Goal: Entertainment & Leisure: Consume media (video, audio)

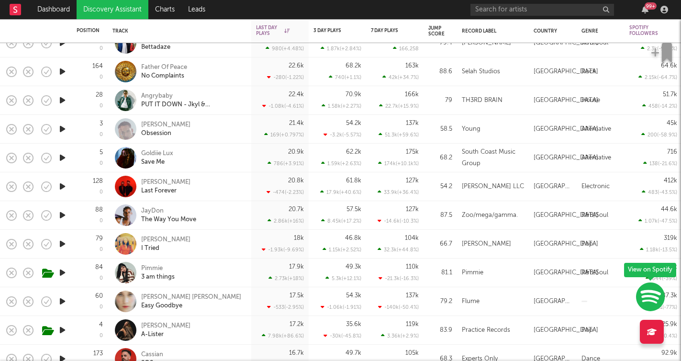
click at [64, 245] on icon "button" at bounding box center [62, 244] width 10 height 12
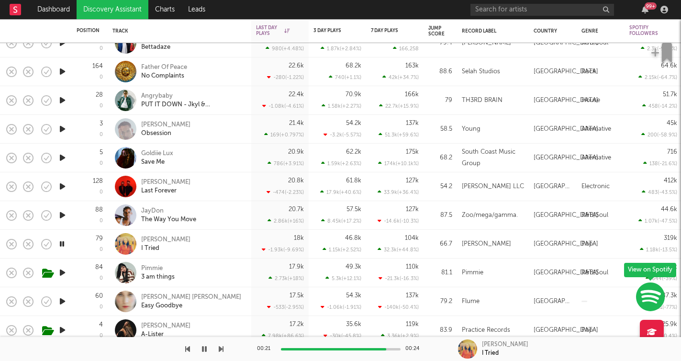
click at [219, 350] on icon "button" at bounding box center [221, 349] width 5 height 8
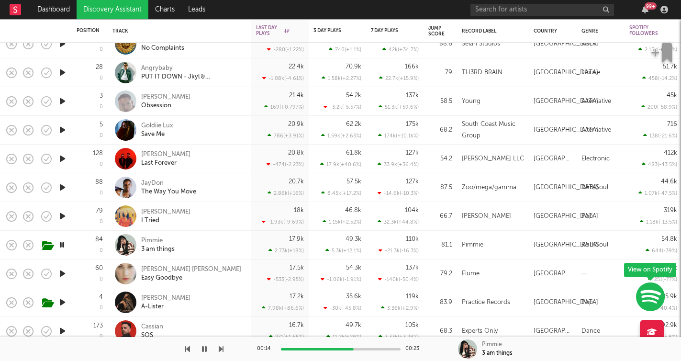
click at [222, 347] on icon "button" at bounding box center [221, 349] width 5 height 8
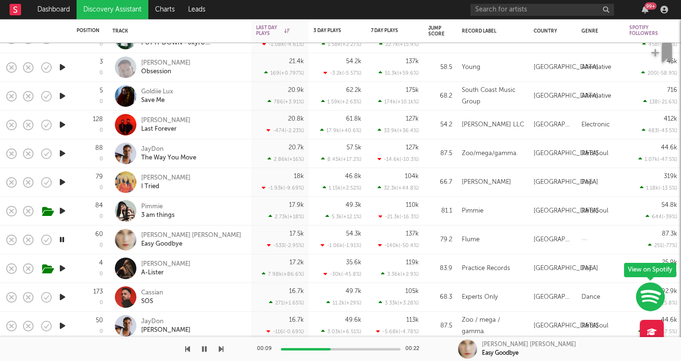
click at [221, 349] on icon "button" at bounding box center [221, 349] width 5 height 8
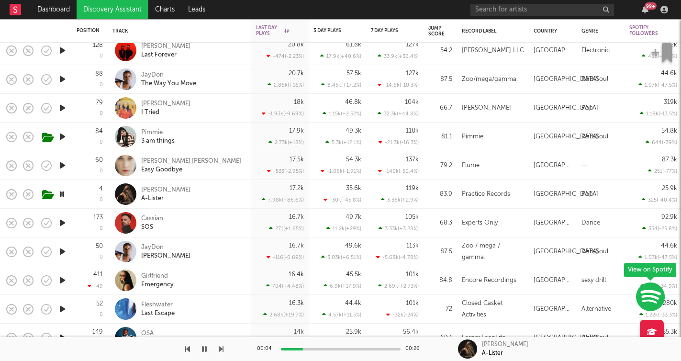
click at [221, 351] on icon "button" at bounding box center [221, 349] width 5 height 8
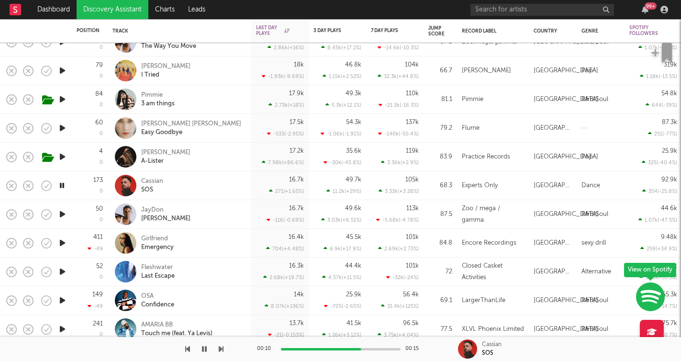
click at [221, 350] on icon "button" at bounding box center [221, 349] width 5 height 8
click at [222, 347] on icon "button" at bounding box center [221, 349] width 5 height 8
click at [222, 346] on icon "button" at bounding box center [221, 349] width 5 height 8
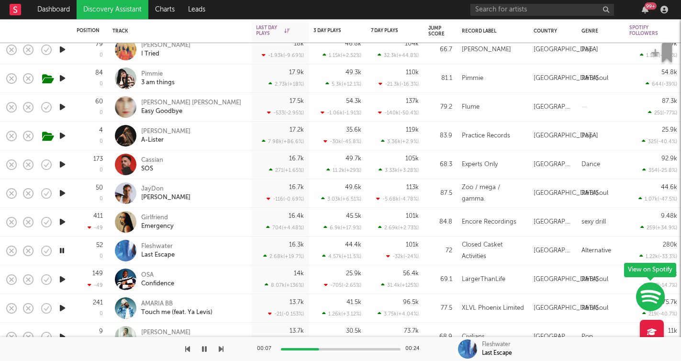
click at [219, 350] on icon "button" at bounding box center [221, 349] width 5 height 8
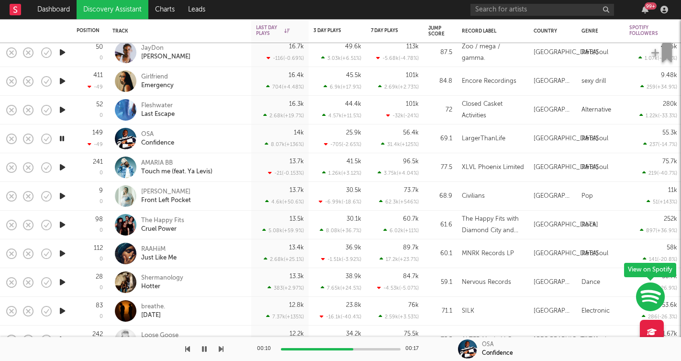
click at [222, 349] on icon "button" at bounding box center [221, 349] width 5 height 8
click at [222, 348] on icon "button" at bounding box center [221, 349] width 5 height 8
click at [222, 350] on icon "button" at bounding box center [221, 349] width 5 height 8
click at [204, 347] on icon "button" at bounding box center [204, 349] width 5 height 8
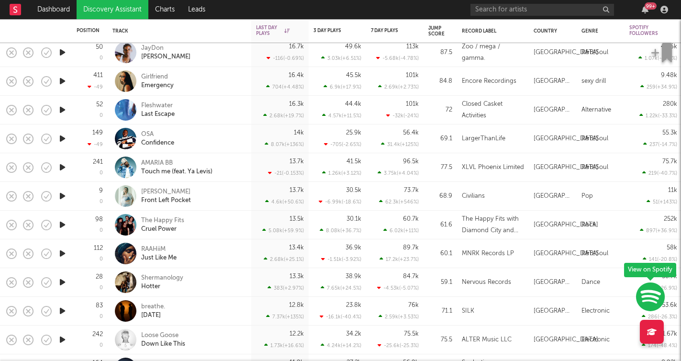
click at [62, 254] on icon "button" at bounding box center [62, 253] width 10 height 12
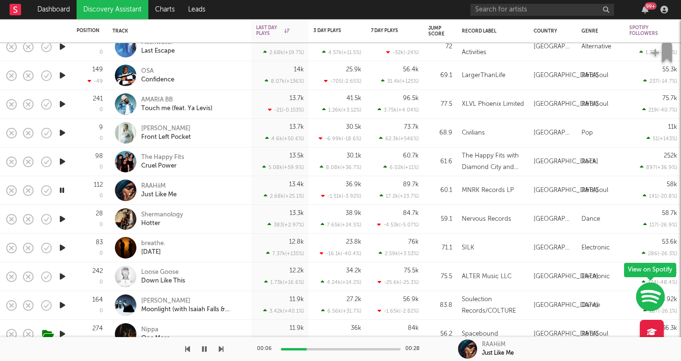
click at [61, 166] on icon "button" at bounding box center [62, 161] width 10 height 12
click at [63, 190] on icon "button" at bounding box center [62, 190] width 10 height 12
click at [220, 348] on icon "button" at bounding box center [221, 349] width 5 height 8
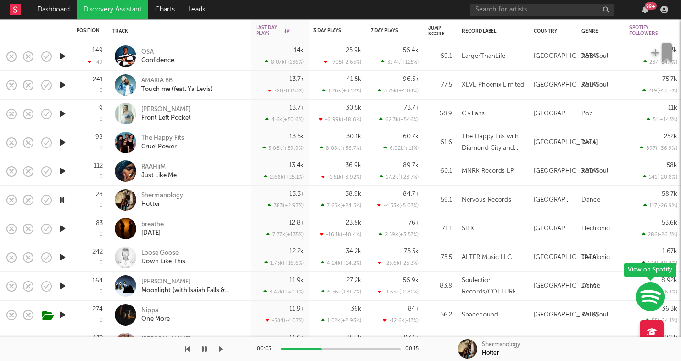
click at [221, 348] on icon "button" at bounding box center [221, 349] width 5 height 8
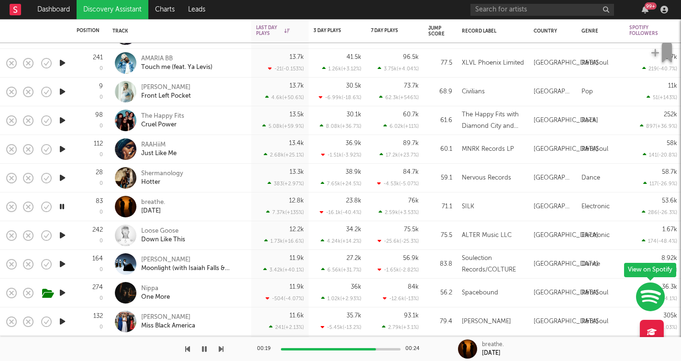
click at [221, 350] on icon "button" at bounding box center [221, 349] width 5 height 8
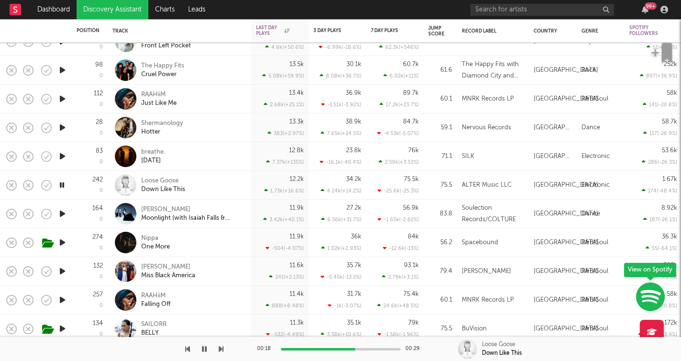
click at [222, 348] on icon "button" at bounding box center [221, 349] width 5 height 8
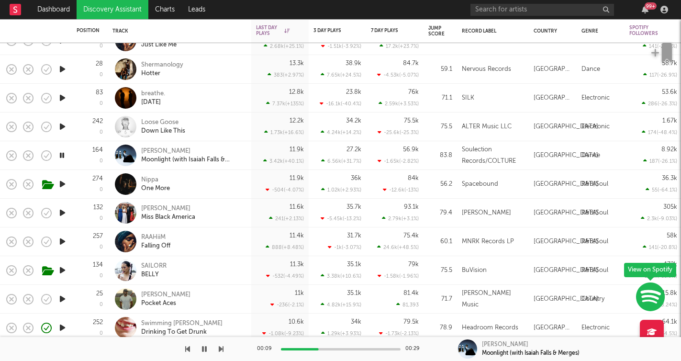
click at [219, 346] on icon "button" at bounding box center [221, 349] width 5 height 8
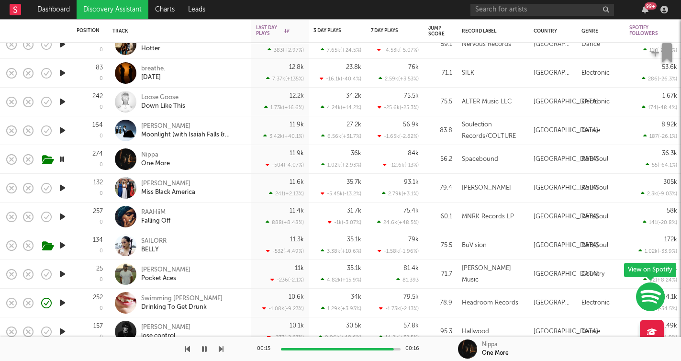
click at [221, 351] on icon "button" at bounding box center [221, 349] width 5 height 8
click at [221, 350] on icon "button" at bounding box center [221, 349] width 5 height 8
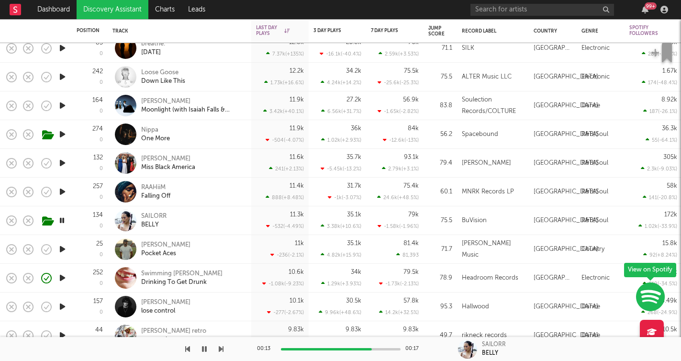
click at [220, 347] on icon "button" at bounding box center [221, 349] width 5 height 8
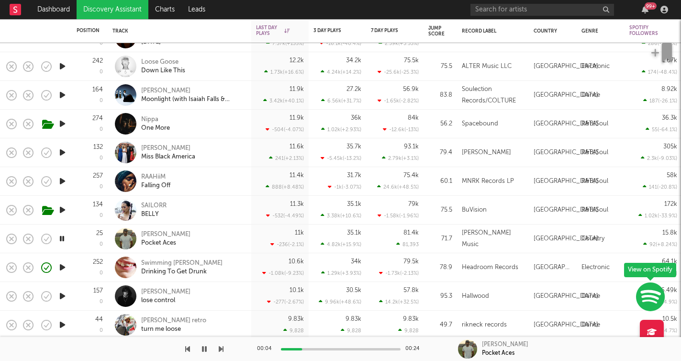
click at [222, 350] on icon "button" at bounding box center [221, 349] width 5 height 8
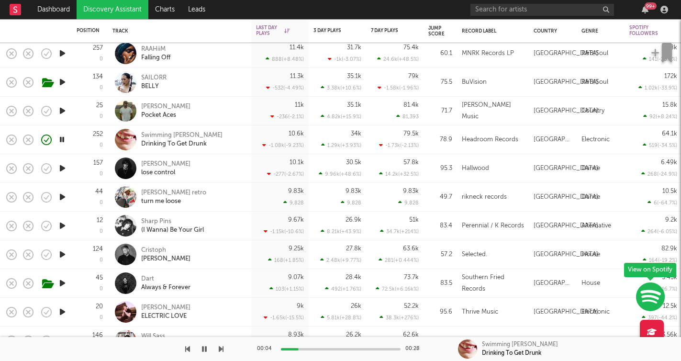
click at [221, 349] on icon "button" at bounding box center [221, 349] width 5 height 8
click at [222, 347] on icon "button" at bounding box center [221, 349] width 5 height 8
click at [222, 349] on icon "button" at bounding box center [221, 349] width 5 height 8
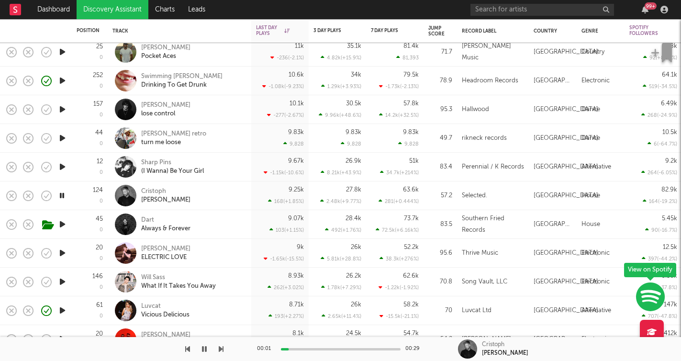
click at [221, 348] on icon "button" at bounding box center [221, 349] width 5 height 8
click at [222, 349] on icon "button" at bounding box center [221, 349] width 5 height 8
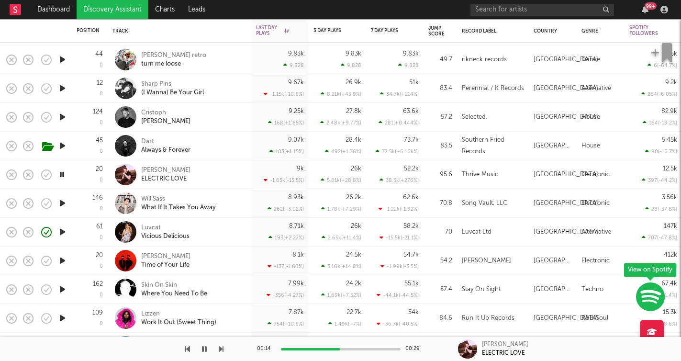
click at [221, 349] on icon "button" at bounding box center [221, 349] width 5 height 8
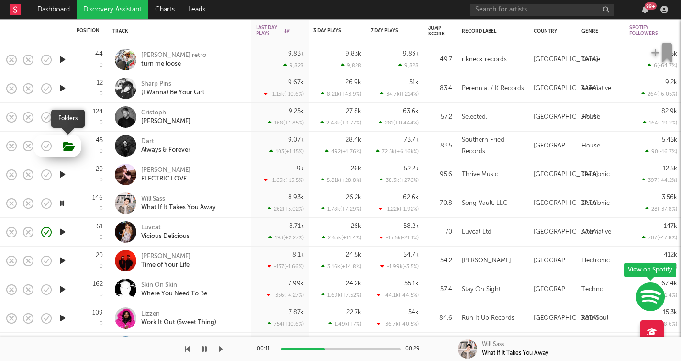
click at [67, 150] on icon "button" at bounding box center [69, 146] width 12 height 11
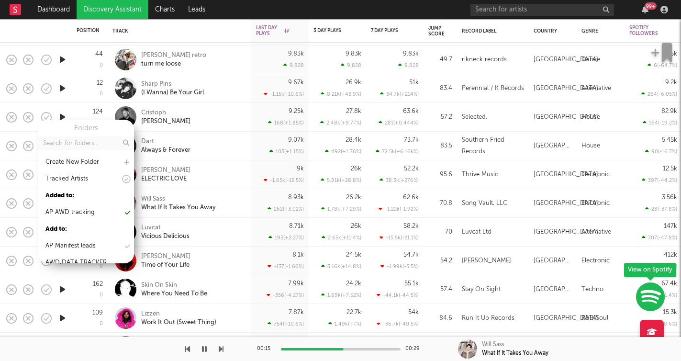
click at [79, 126] on h3 "Folders" at bounding box center [86, 127] width 24 height 11
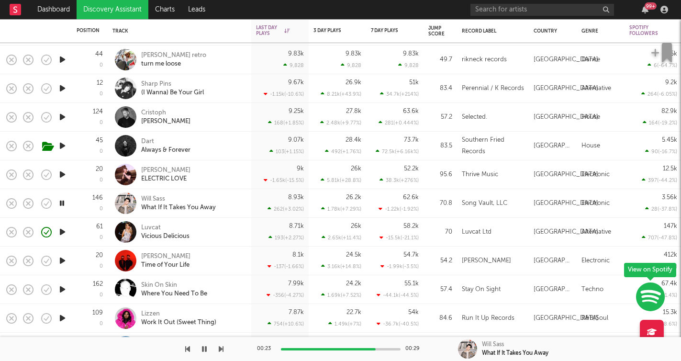
click at [221, 352] on icon "button" at bounding box center [221, 349] width 5 height 8
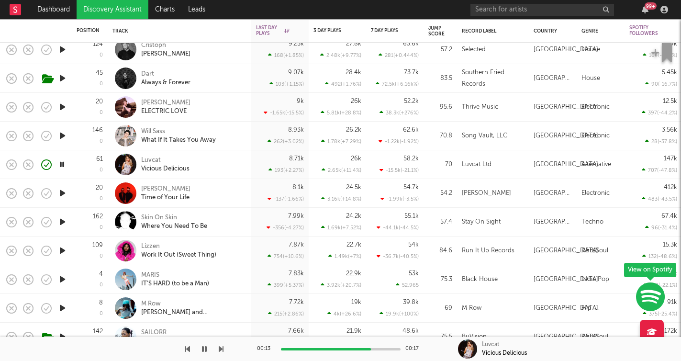
click at [221, 349] on icon "button" at bounding box center [221, 349] width 5 height 8
click at [205, 347] on icon "button" at bounding box center [204, 349] width 5 height 8
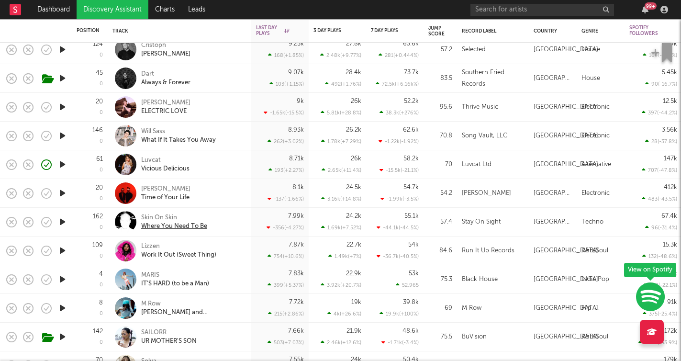
click at [162, 216] on div "Skin On Skin" at bounding box center [174, 217] width 66 height 9
click at [64, 248] on icon "button" at bounding box center [62, 250] width 10 height 12
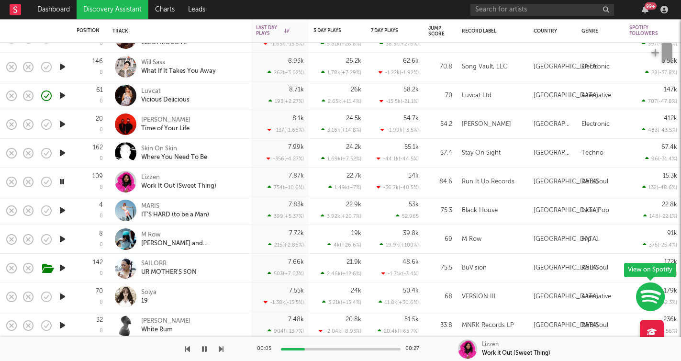
click at [219, 349] on icon "button" at bounding box center [221, 349] width 5 height 8
click at [220, 348] on icon "button" at bounding box center [221, 349] width 5 height 8
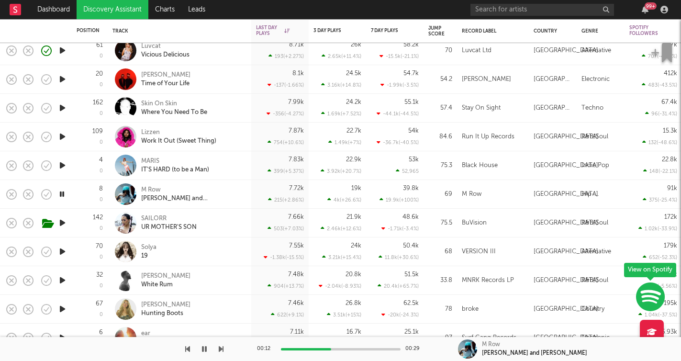
click at [222, 348] on icon "button" at bounding box center [221, 349] width 5 height 8
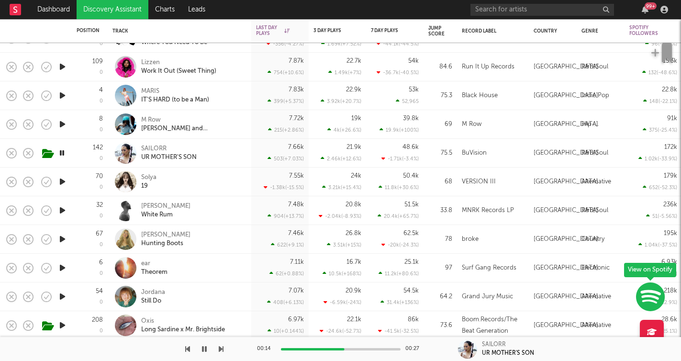
click at [222, 345] on icon "button" at bounding box center [221, 349] width 5 height 8
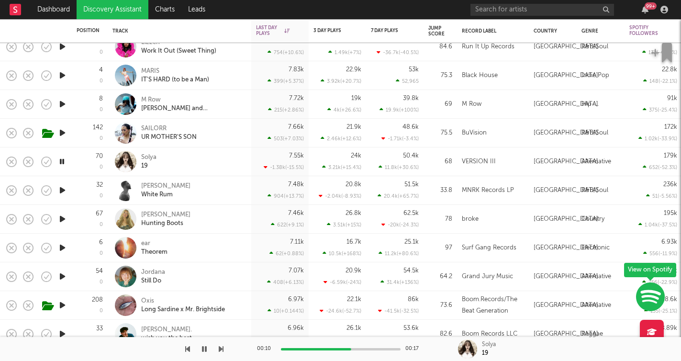
click at [222, 349] on icon "button" at bounding box center [221, 349] width 5 height 8
click at [222, 347] on icon "button" at bounding box center [221, 349] width 5 height 8
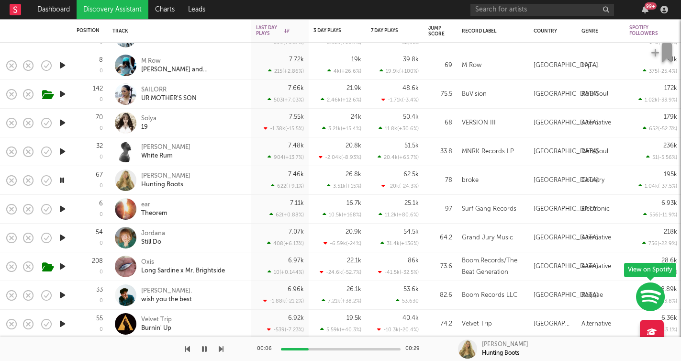
click at [222, 349] on icon "button" at bounding box center [221, 349] width 5 height 8
click at [220, 348] on icon "button" at bounding box center [221, 349] width 5 height 8
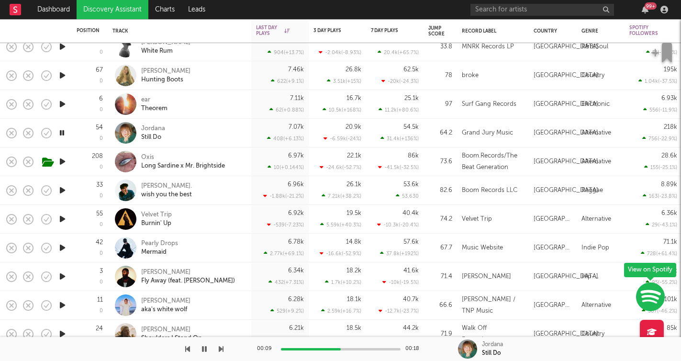
click at [221, 348] on icon "button" at bounding box center [221, 349] width 5 height 8
click at [54, 164] on button "button" at bounding box center [46, 162] width 16 height 16
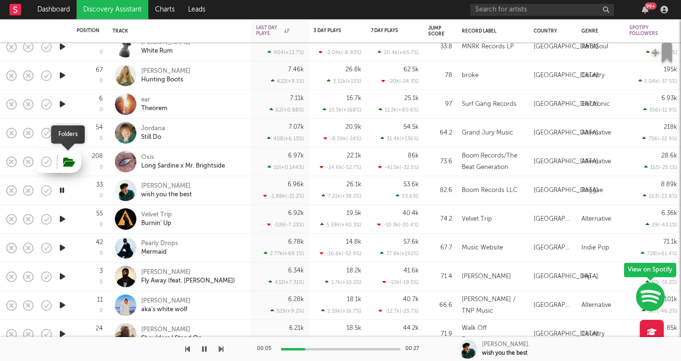
click at [69, 165] on icon "button" at bounding box center [69, 162] width 12 height 11
click at [221, 348] on icon "button" at bounding box center [221, 349] width 5 height 8
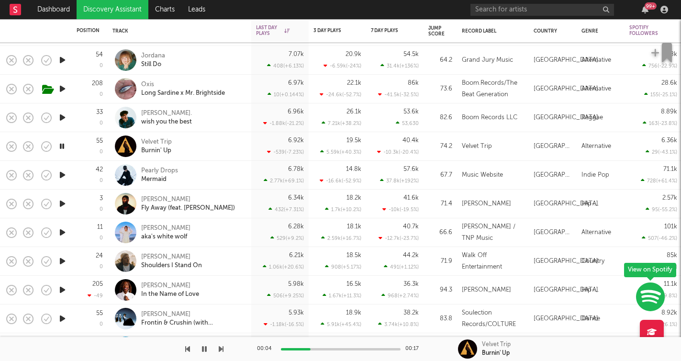
click at [222, 348] on icon "button" at bounding box center [221, 349] width 5 height 8
click at [222, 347] on icon "button" at bounding box center [221, 349] width 5 height 8
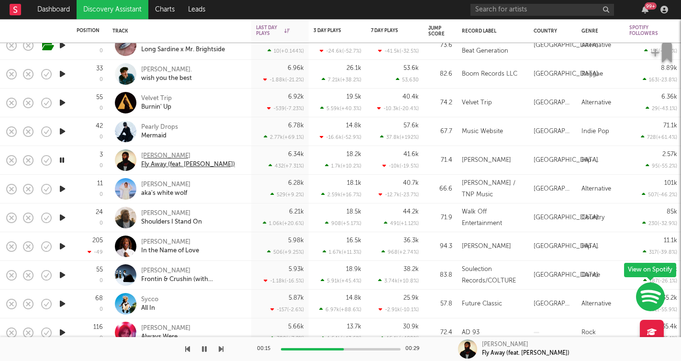
click at [153, 155] on div "[PERSON_NAME]" at bounding box center [188, 156] width 94 height 9
click at [63, 160] on icon "button" at bounding box center [61, 160] width 9 height 12
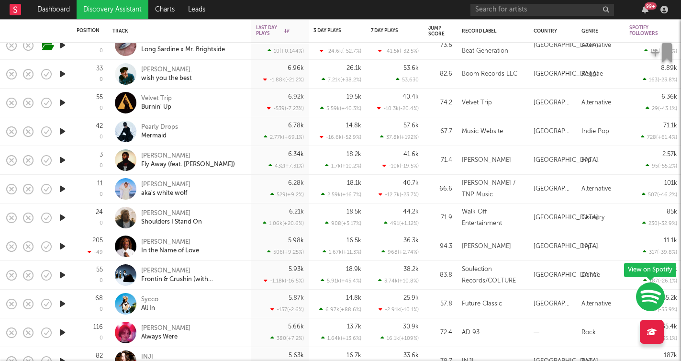
click at [63, 160] on icon "button" at bounding box center [62, 160] width 10 height 12
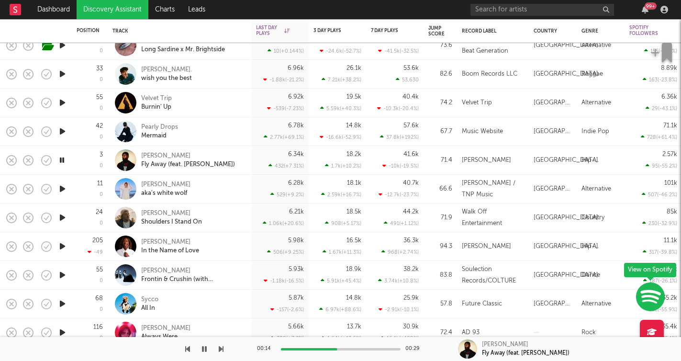
click at [63, 160] on icon "button" at bounding box center [61, 160] width 9 height 12
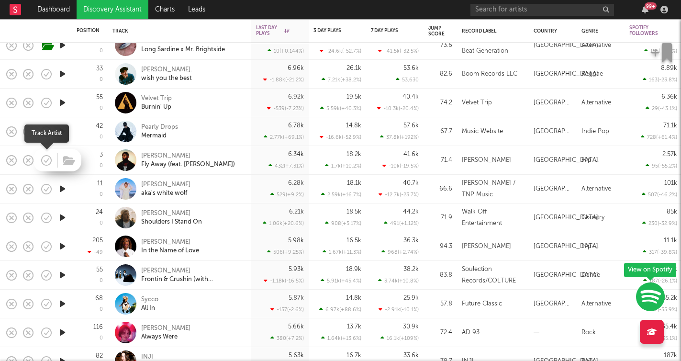
click at [49, 161] on icon "button" at bounding box center [46, 160] width 13 height 13
click at [69, 162] on icon "button" at bounding box center [69, 160] width 12 height 11
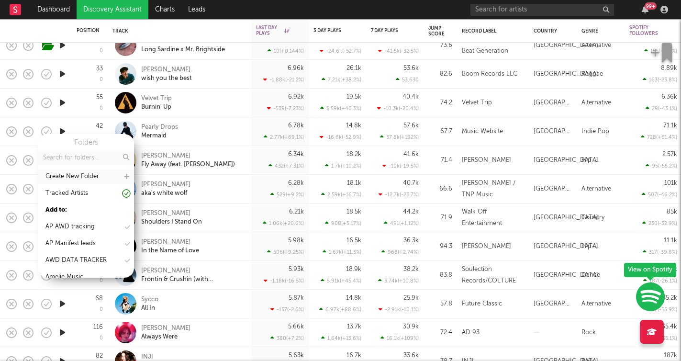
click at [124, 177] on icon at bounding box center [126, 177] width 5 height 6
type input "Max Sept 25"
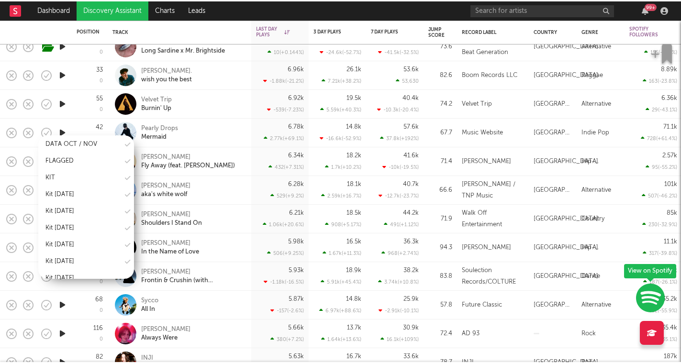
scroll to position [144, 0]
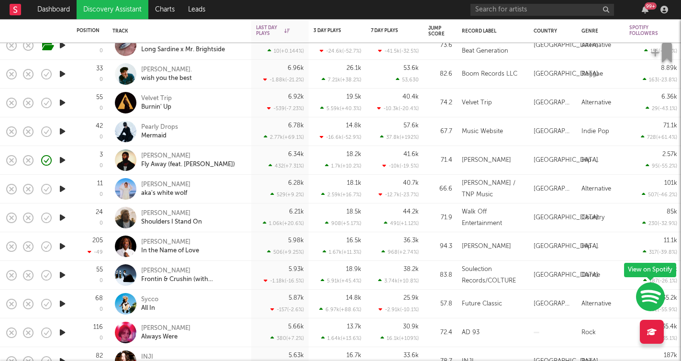
click at [62, 188] on icon "button" at bounding box center [62, 189] width 10 height 12
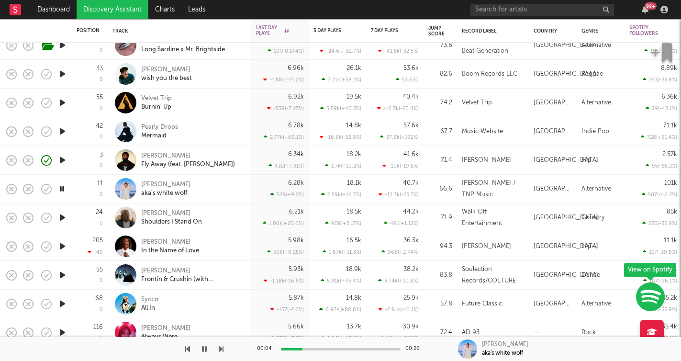
click at [209, 349] on div at bounding box center [111, 349] width 223 height 24
click at [200, 348] on button "button" at bounding box center [204, 349] width 10 height 24
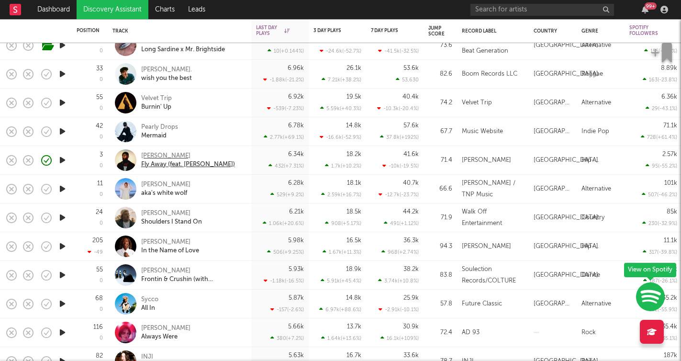
click at [146, 158] on div "[PERSON_NAME]" at bounding box center [188, 156] width 94 height 9
click at [63, 186] on icon "button" at bounding box center [62, 189] width 10 height 12
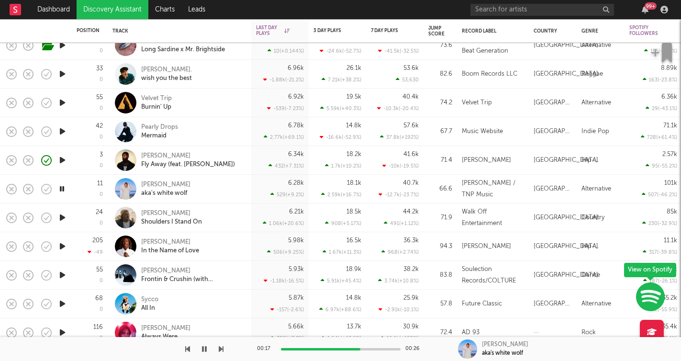
click at [63, 188] on icon "button" at bounding box center [61, 189] width 9 height 12
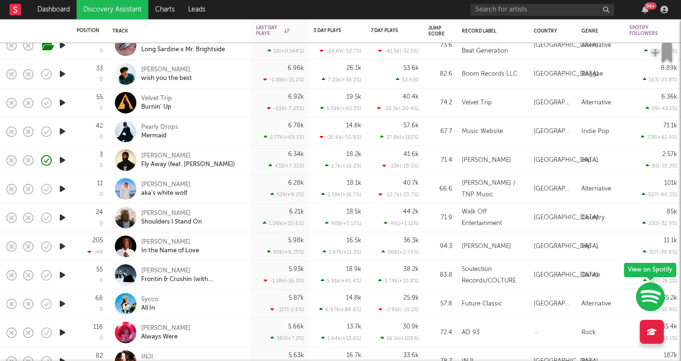
click at [63, 161] on icon "button" at bounding box center [62, 160] width 10 height 12
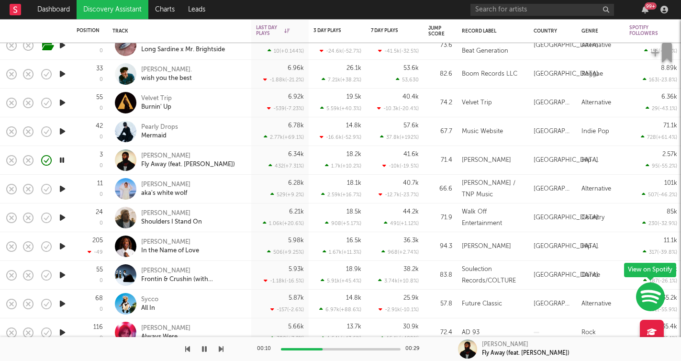
click at [63, 161] on icon "button" at bounding box center [61, 160] width 9 height 12
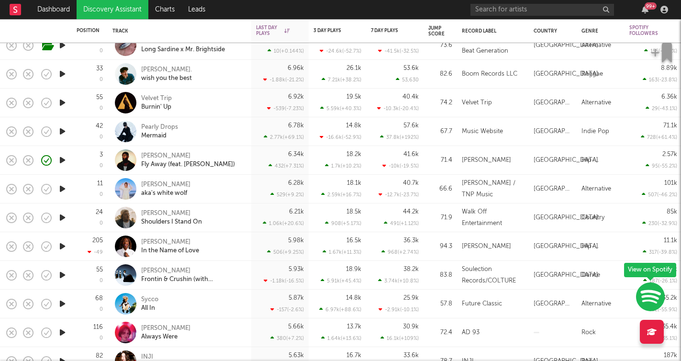
click at [62, 191] on icon "button" at bounding box center [62, 189] width 10 height 12
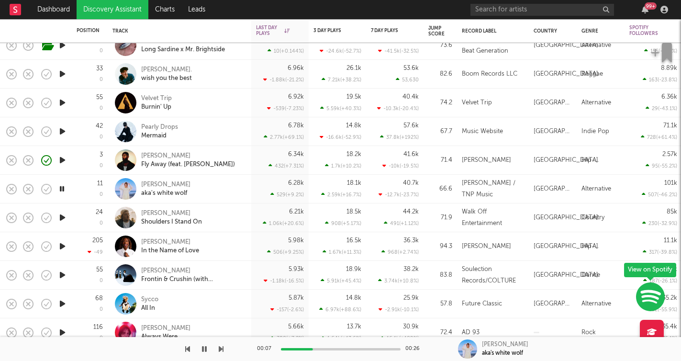
click at [222, 351] on icon "button" at bounding box center [221, 349] width 5 height 8
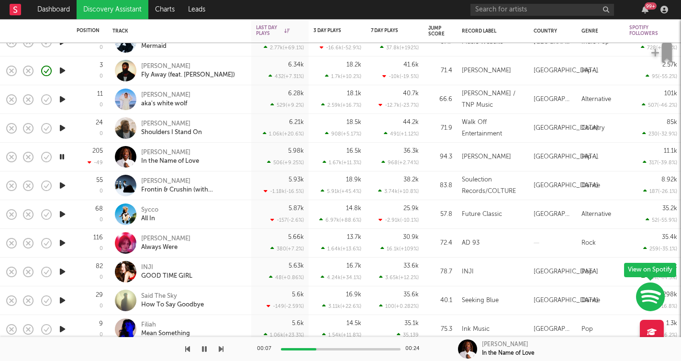
click at [204, 351] on icon "button" at bounding box center [204, 349] width 5 height 8
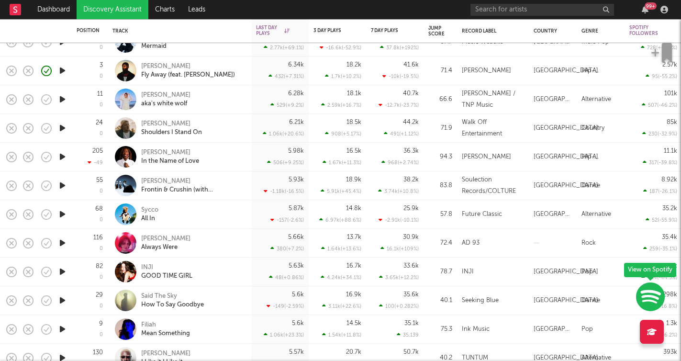
click at [60, 106] on div at bounding box center [62, 99] width 19 height 29
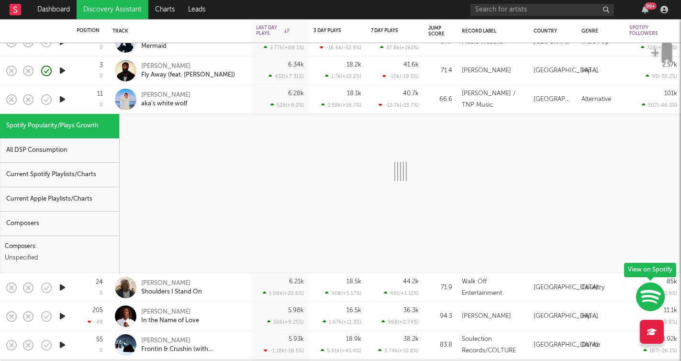
click at [61, 104] on icon "button" at bounding box center [62, 99] width 10 height 12
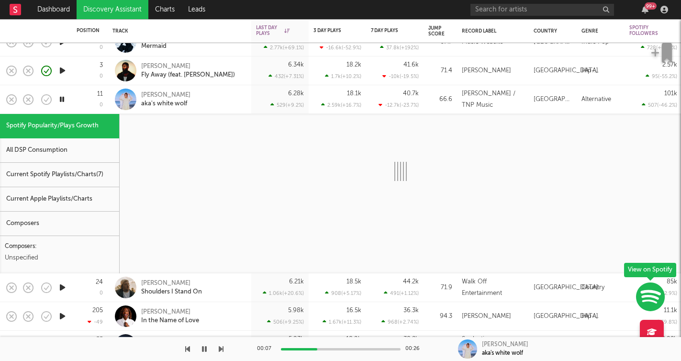
select select "1w"
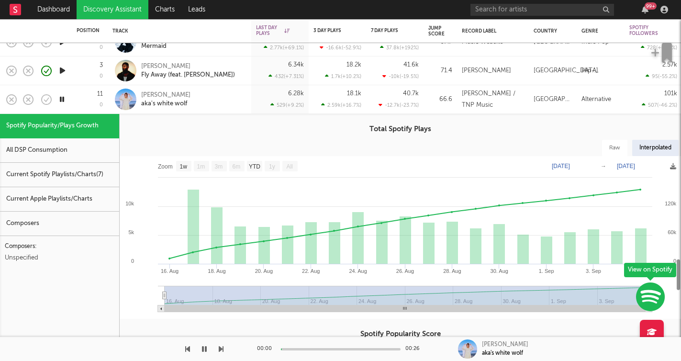
click at [83, 98] on div "11 0" at bounding box center [90, 99] width 26 height 28
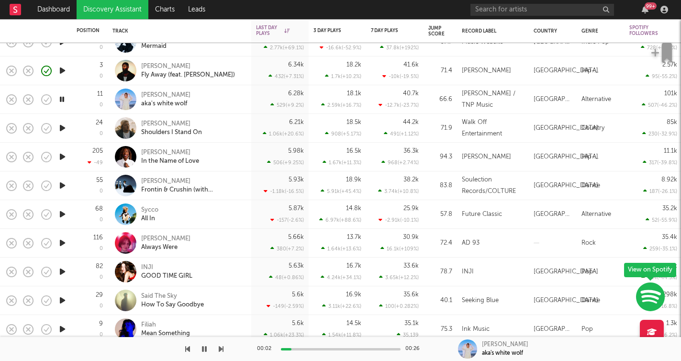
click at [220, 350] on icon "button" at bounding box center [221, 349] width 5 height 8
click at [221, 349] on icon "button" at bounding box center [221, 349] width 5 height 8
click at [222, 346] on icon "button" at bounding box center [221, 349] width 5 height 8
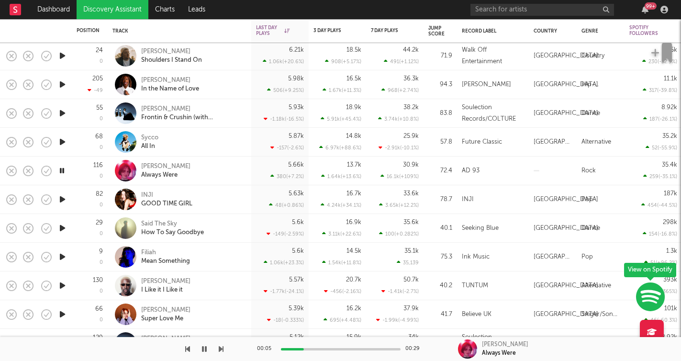
click at [222, 348] on icon "button" at bounding box center [221, 349] width 5 height 8
click at [219, 351] on icon "button" at bounding box center [221, 349] width 5 height 8
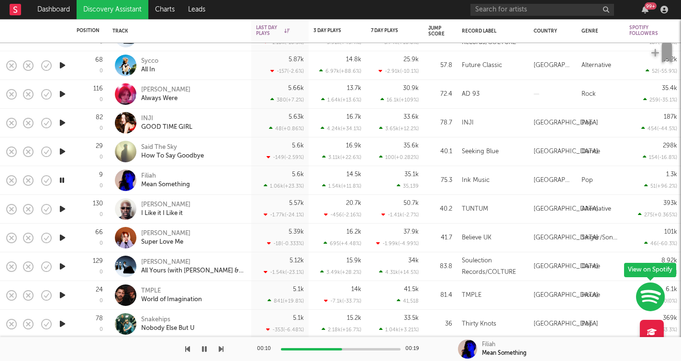
click at [222, 350] on icon "button" at bounding box center [221, 349] width 5 height 8
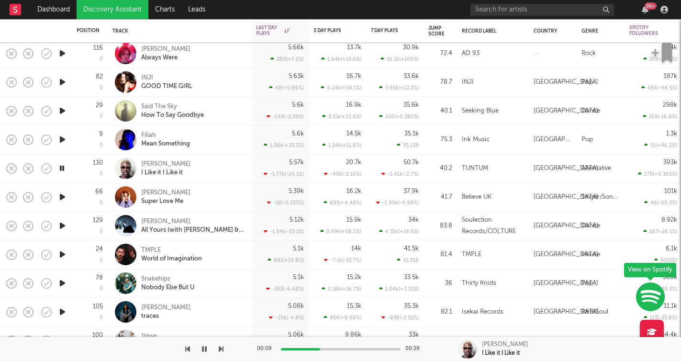
click at [220, 349] on icon "button" at bounding box center [221, 349] width 5 height 8
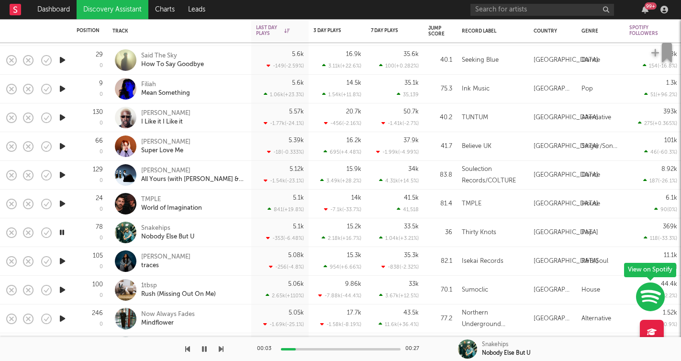
click at [222, 349] on icon "button" at bounding box center [221, 349] width 5 height 8
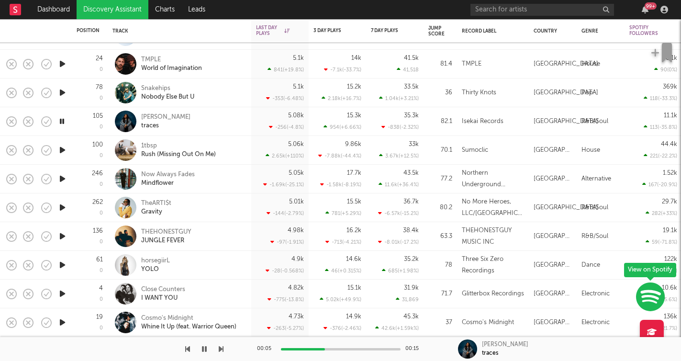
click at [219, 347] on icon "button" at bounding box center [221, 349] width 5 height 8
click at [220, 347] on icon "button" at bounding box center [221, 349] width 5 height 8
click at [221, 351] on icon "button" at bounding box center [221, 349] width 5 height 8
click at [220, 349] on icon "button" at bounding box center [221, 349] width 5 height 8
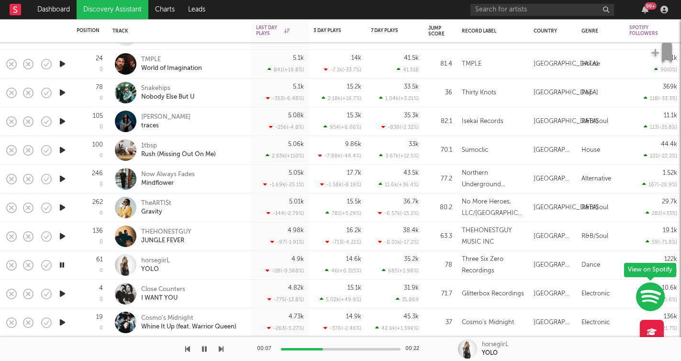
click at [221, 350] on icon "button" at bounding box center [221, 349] width 5 height 8
click at [221, 349] on icon "button" at bounding box center [221, 349] width 5 height 8
click at [206, 349] on icon "button" at bounding box center [204, 349] width 5 height 8
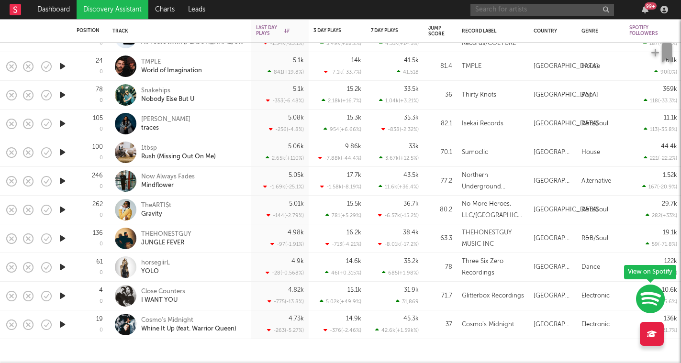
click at [532, 13] on input "text" at bounding box center [542, 10] width 144 height 12
type input "jas ratchford"
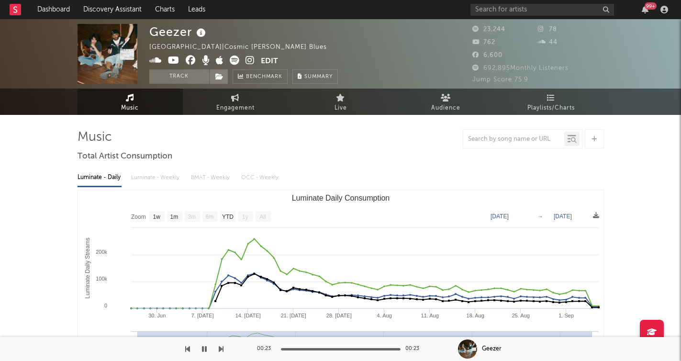
select select "1w"
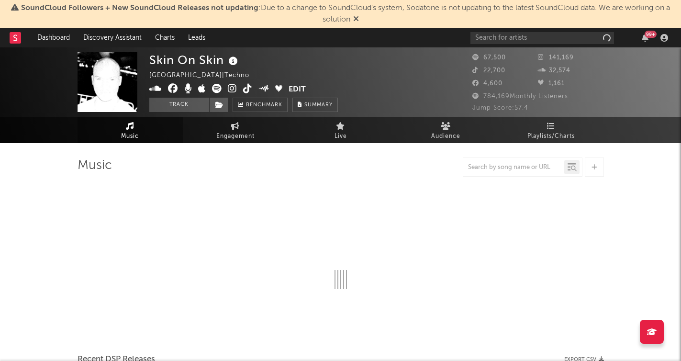
select select "6m"
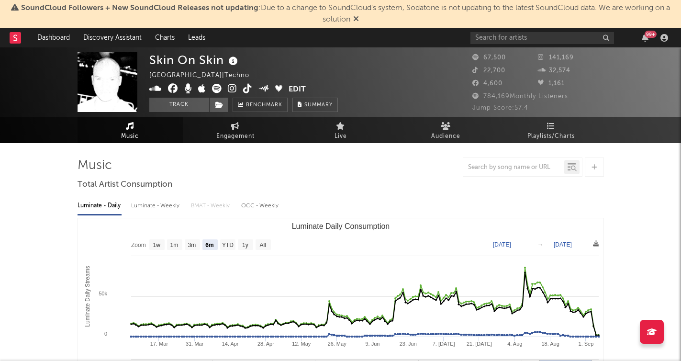
click at [356, 20] on icon at bounding box center [356, 19] width 6 height 8
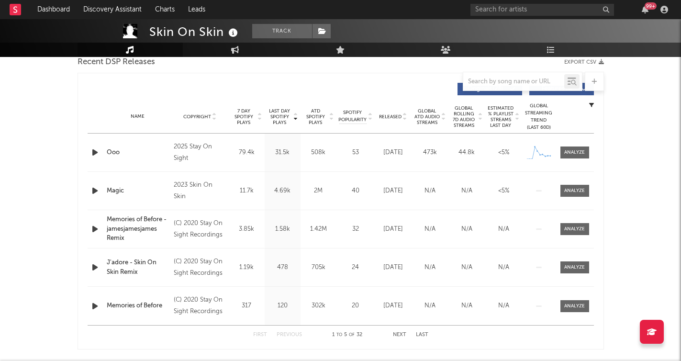
scroll to position [346, 0]
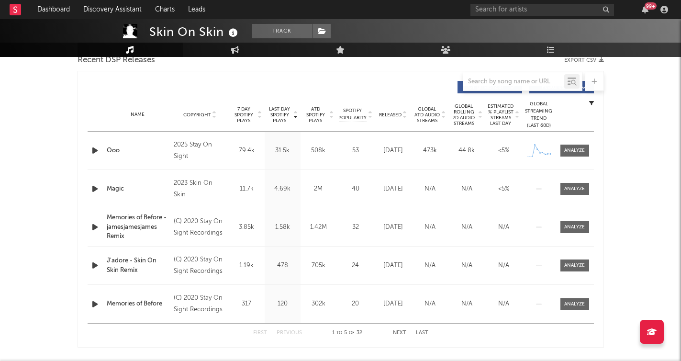
click at [96, 153] on icon "button" at bounding box center [95, 150] width 10 height 12
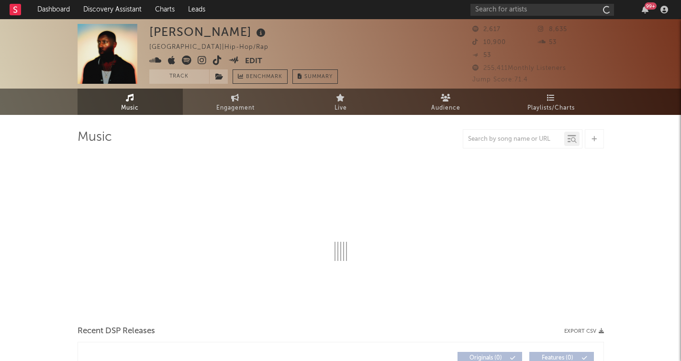
select select "6m"
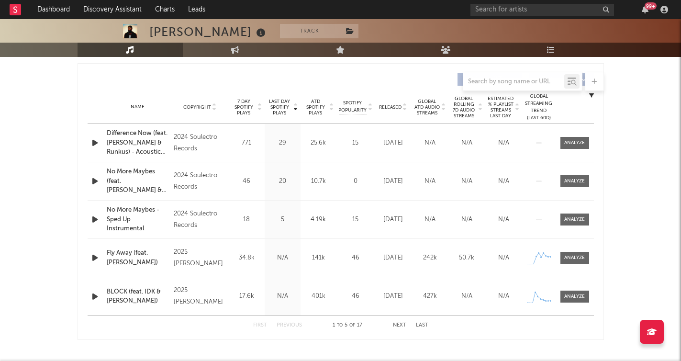
scroll to position [357, 0]
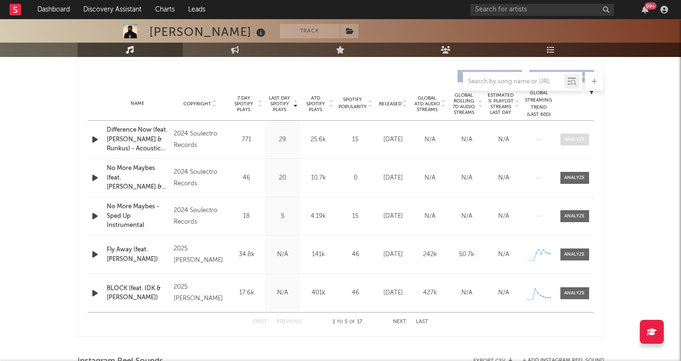
click at [574, 140] on div at bounding box center [574, 139] width 21 height 7
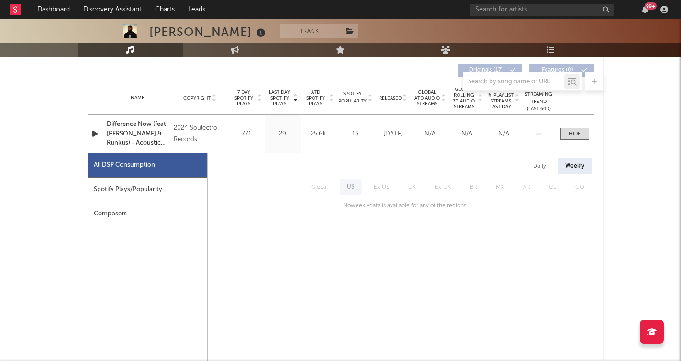
scroll to position [312, 0]
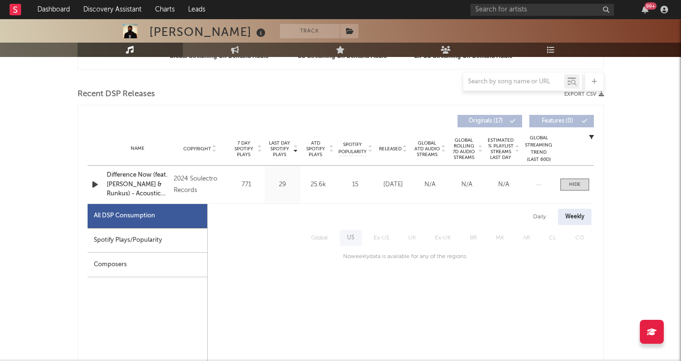
click at [197, 239] on div "Spotify Plays/Popularity" at bounding box center [148, 240] width 120 height 24
select select "6m"
select select "1w"
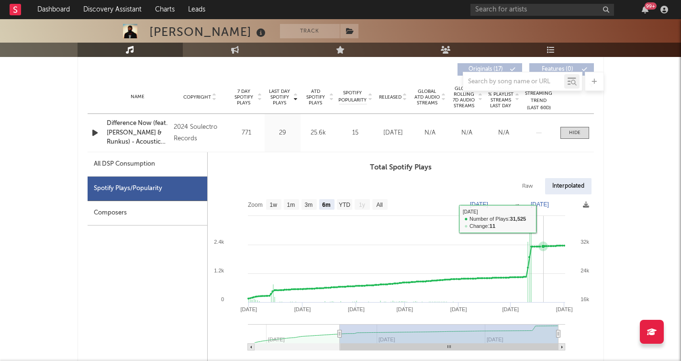
scroll to position [377, 0]
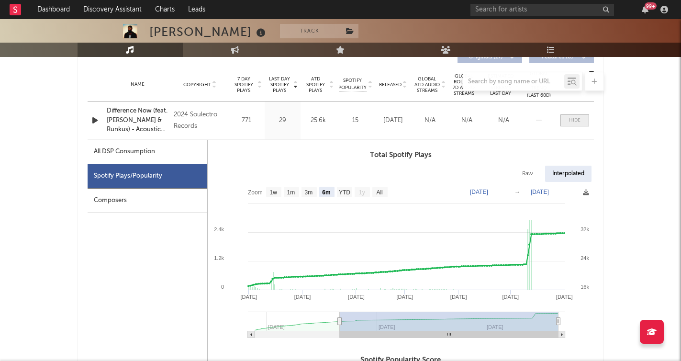
click at [571, 122] on div at bounding box center [574, 120] width 11 height 7
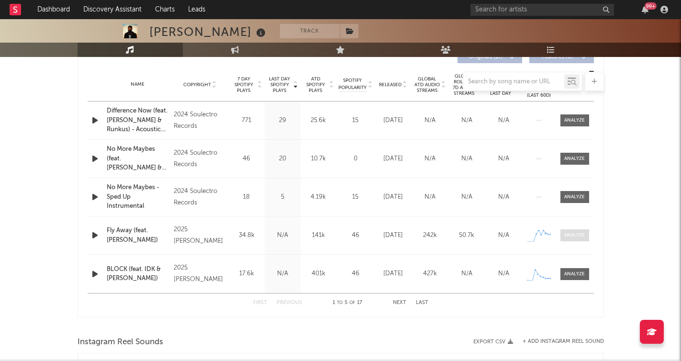
click at [578, 236] on div at bounding box center [574, 235] width 21 height 7
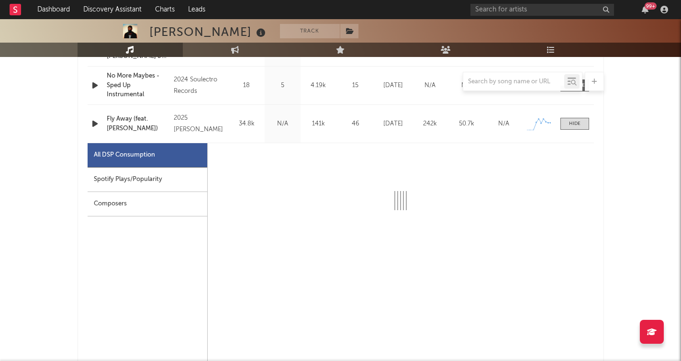
scroll to position [535, 0]
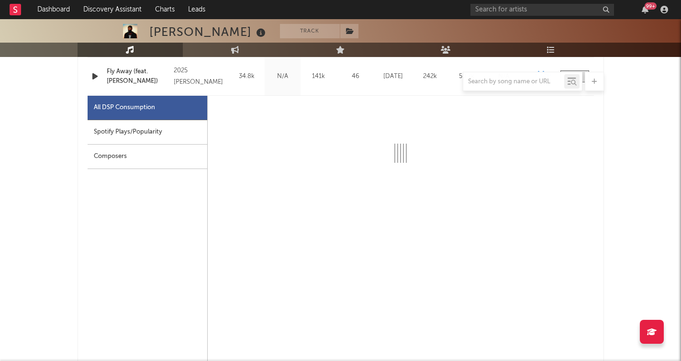
select select "1w"
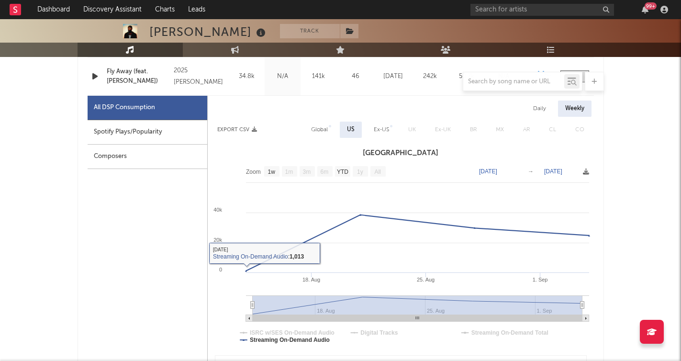
click at [165, 142] on div "Spotify Plays/Popularity" at bounding box center [148, 132] width 120 height 24
select select "1w"
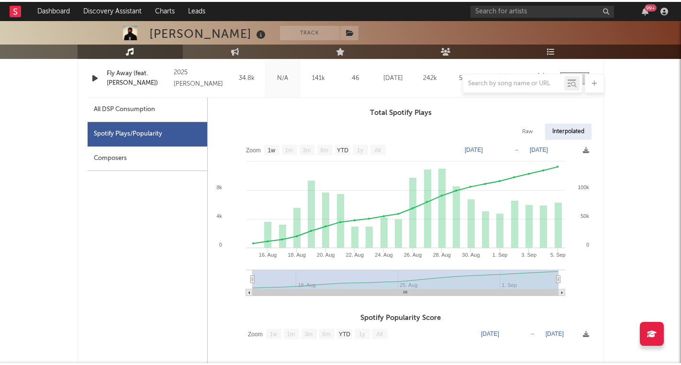
scroll to position [537, 0]
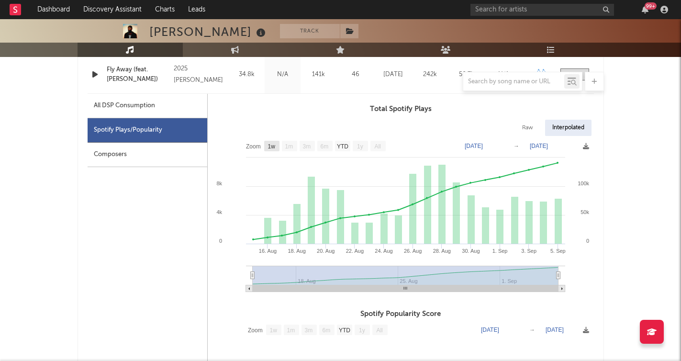
click at [271, 149] on text "1w" at bounding box center [271, 146] width 8 height 7
select select "1w"
type input "[DATE]"
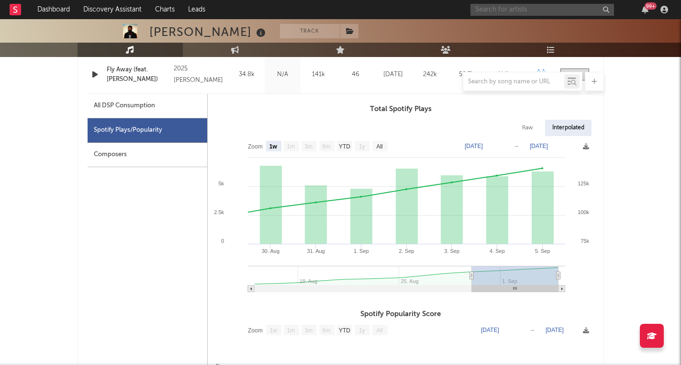
click at [488, 11] on input "text" at bounding box center [542, 10] width 144 height 12
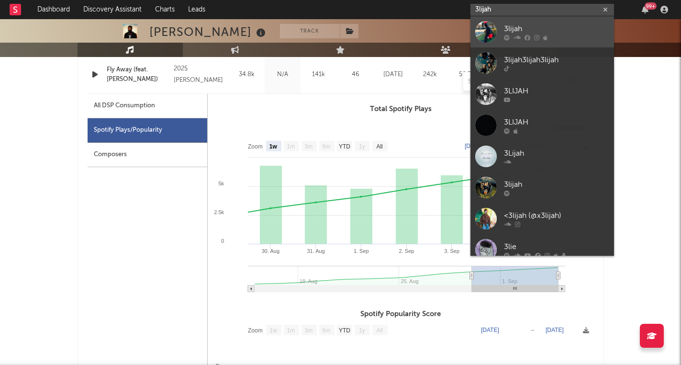
type input "3lijah"
click at [527, 29] on div "3lijah" at bounding box center [556, 28] width 105 height 11
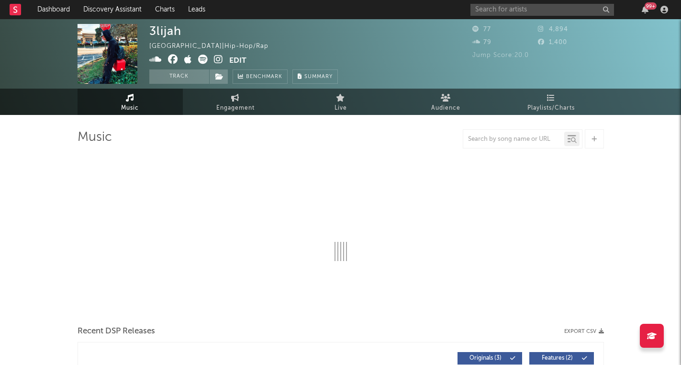
select select "6m"
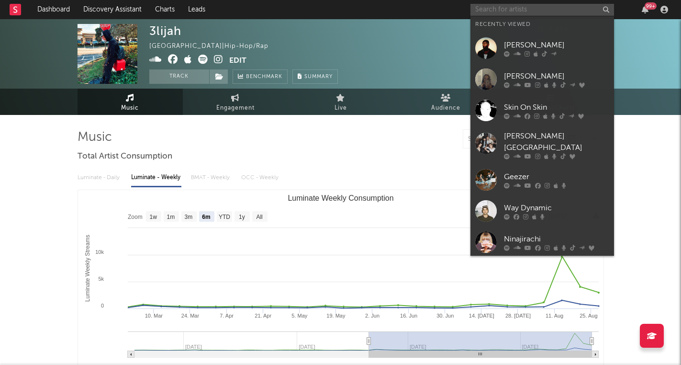
click at [549, 9] on input "text" at bounding box center [542, 10] width 144 height 12
paste input "[URL][DOMAIN_NAME]"
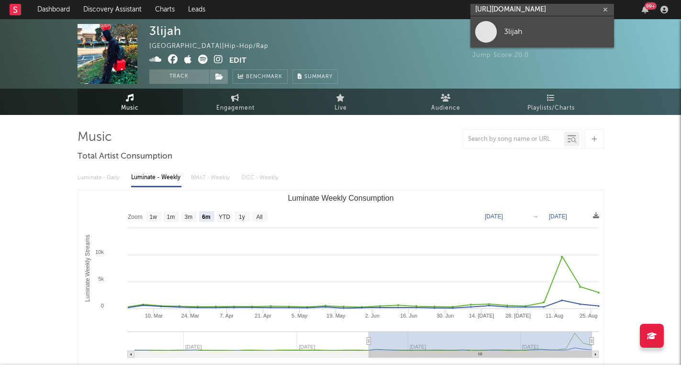
type input "[URL][DOMAIN_NAME]"
click at [537, 33] on div "3lijah" at bounding box center [556, 31] width 105 height 11
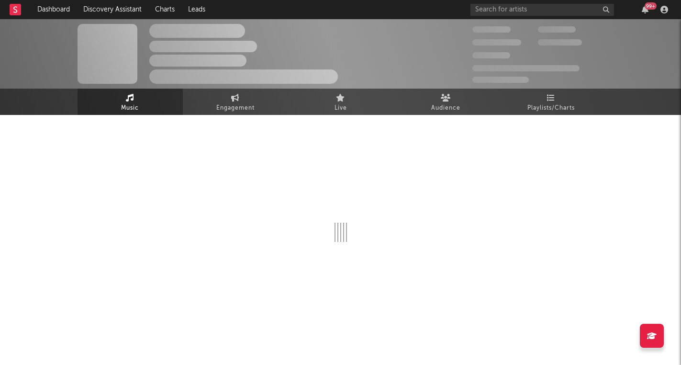
select select "1w"
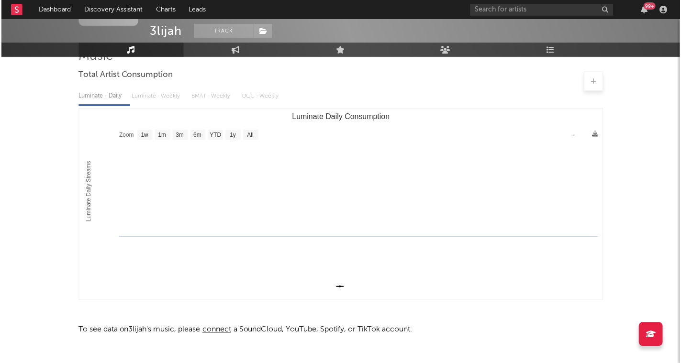
scroll to position [80, 0]
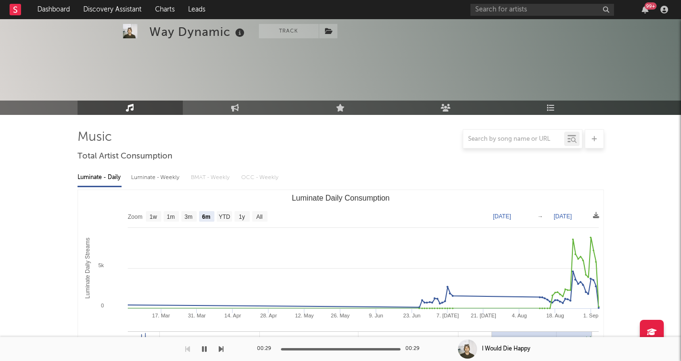
select select "6m"
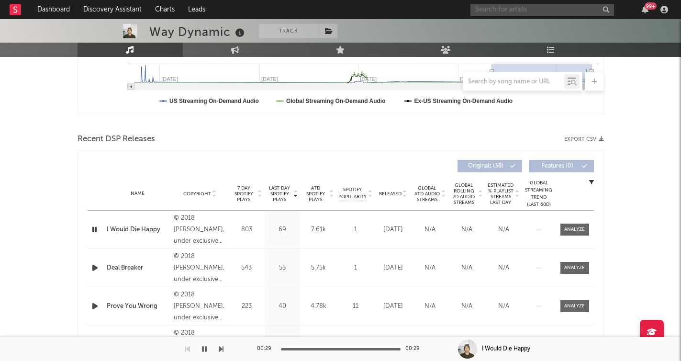
click at [490, 13] on input "text" at bounding box center [542, 10] width 144 height 12
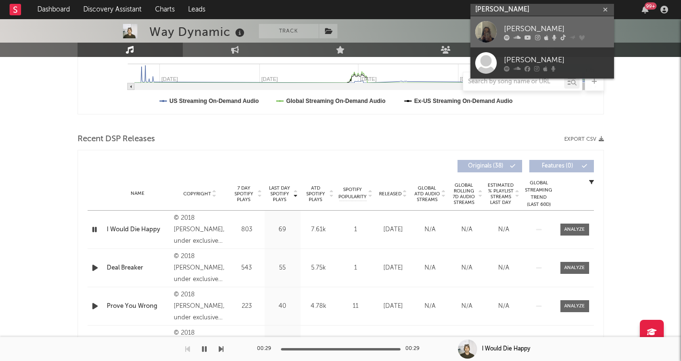
type input "[PERSON_NAME]"
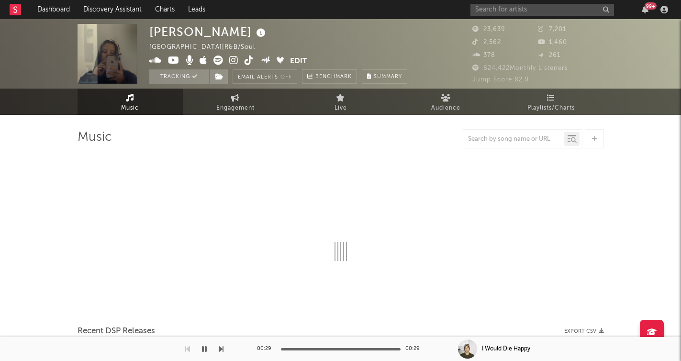
select select "6m"
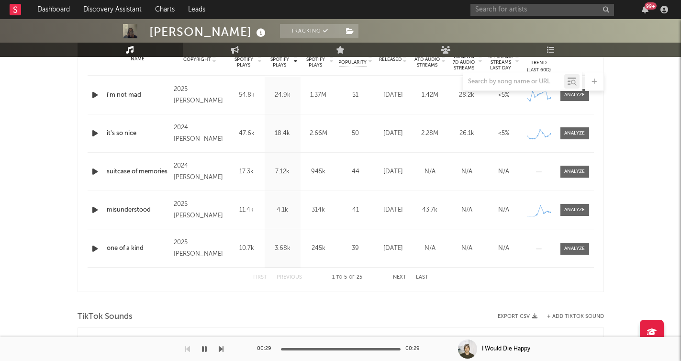
scroll to position [411, 0]
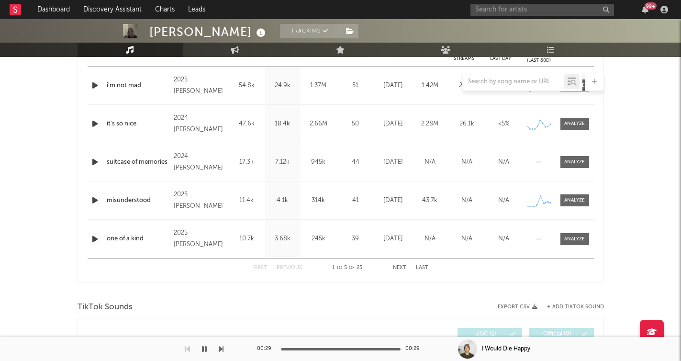
click at [96, 87] on div at bounding box center [341, 81] width 526 height 19
click at [93, 86] on div at bounding box center [341, 81] width 526 height 19
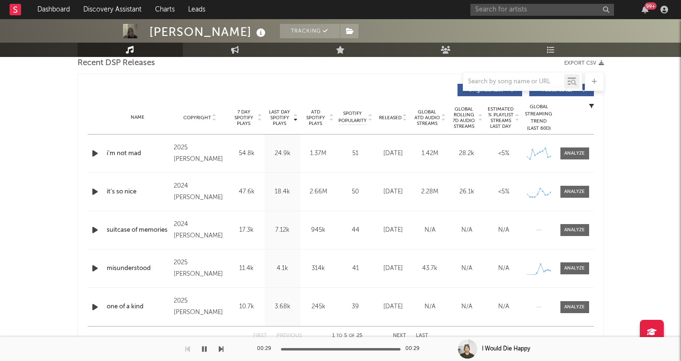
scroll to position [341, 0]
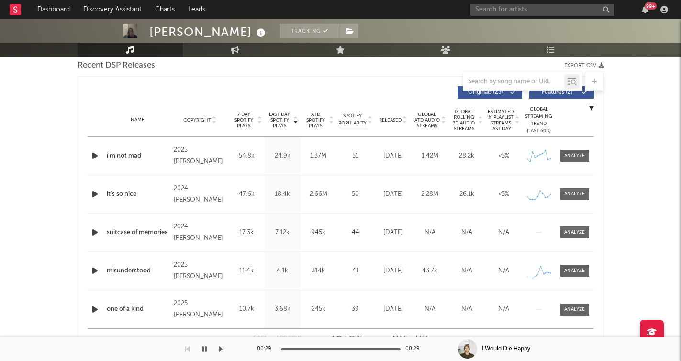
click at [95, 157] on icon "button" at bounding box center [95, 156] width 10 height 12
click at [571, 156] on div at bounding box center [574, 155] width 21 height 7
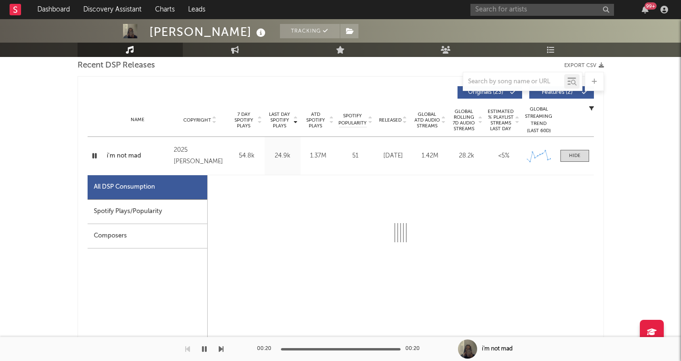
select select "1w"
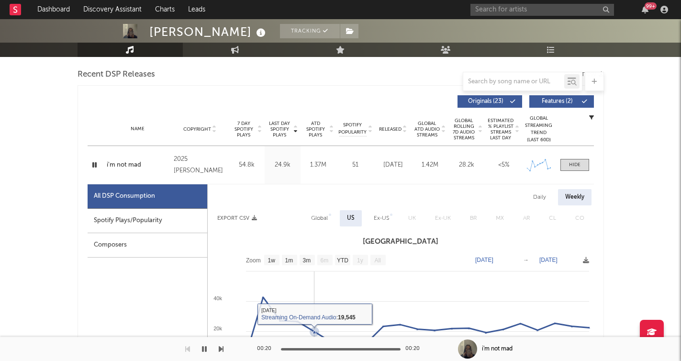
scroll to position [333, 0]
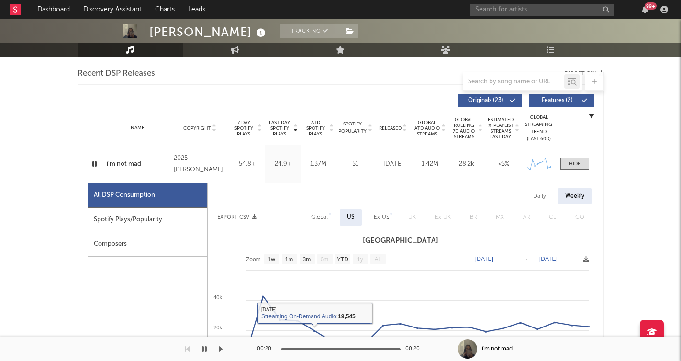
click at [160, 214] on div "Spotify Plays/Popularity" at bounding box center [148, 220] width 120 height 24
select select "1w"
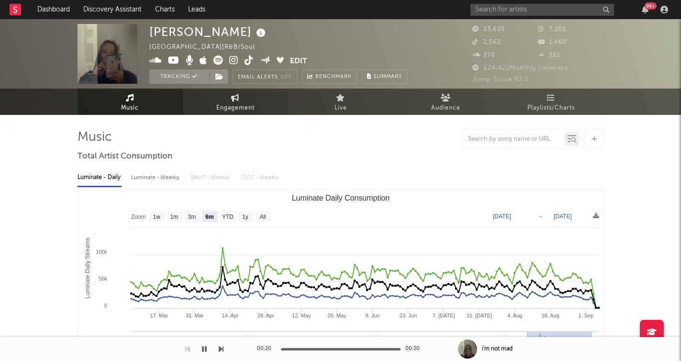
scroll to position [0, 0]
click at [152, 107] on link "Music" at bounding box center [130, 102] width 105 height 26
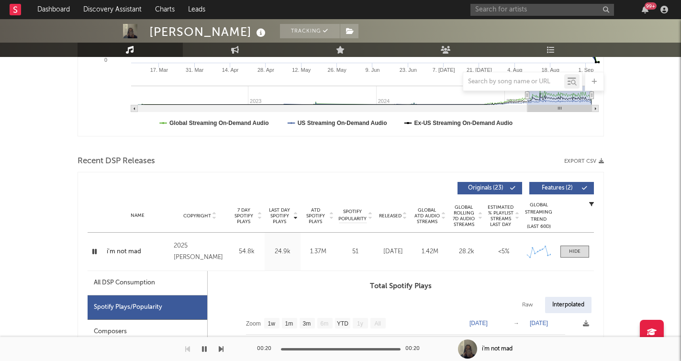
scroll to position [259, 0]
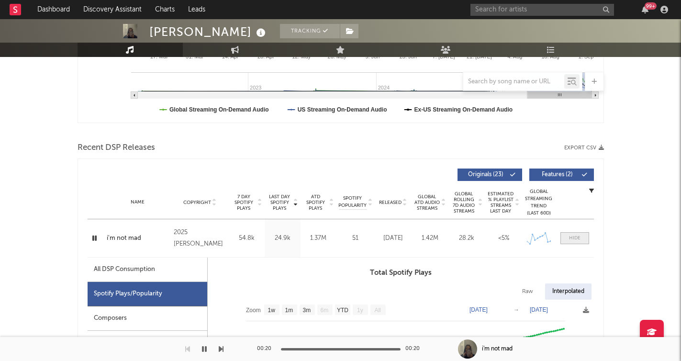
click at [570, 238] on div at bounding box center [574, 237] width 11 height 7
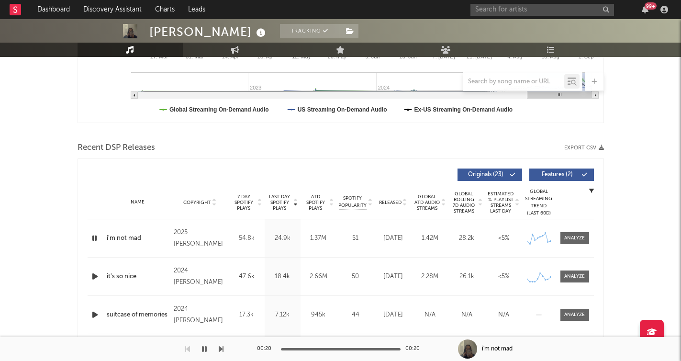
click at [96, 244] on div "Name i'm not mad Copyright 2025 Tia Gordon Label Tia Gordon Album Names wait! i…" at bounding box center [341, 238] width 506 height 38
click at [96, 241] on icon "button" at bounding box center [94, 238] width 9 height 12
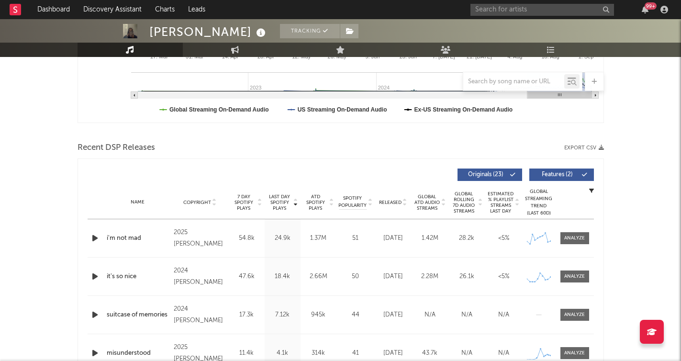
click at [96, 241] on icon "button" at bounding box center [95, 238] width 10 height 12
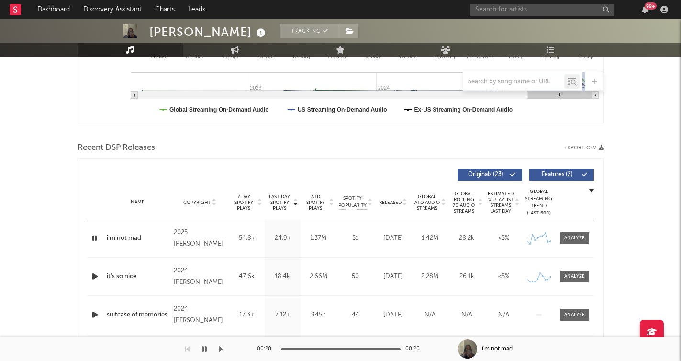
click at [93, 276] on icon "button" at bounding box center [95, 276] width 10 height 12
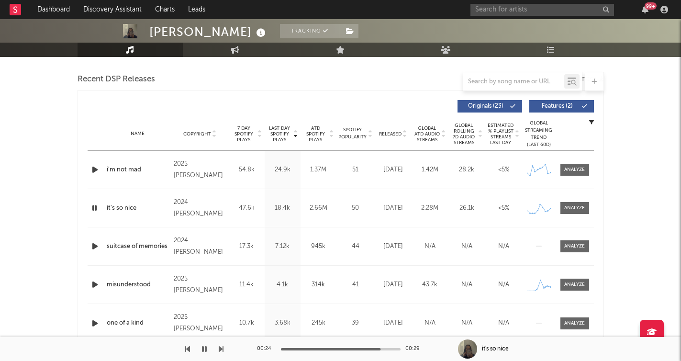
scroll to position [329, 0]
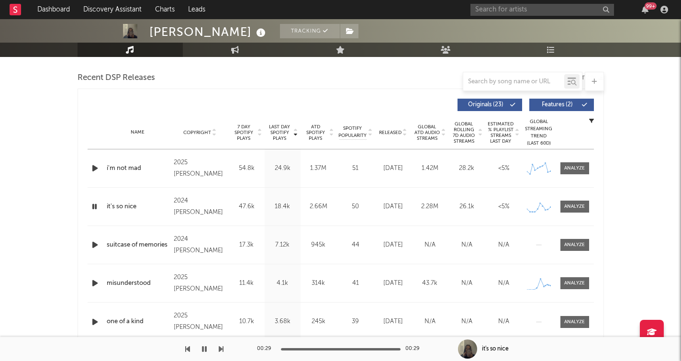
click at [94, 246] on icon "button" at bounding box center [95, 245] width 10 height 12
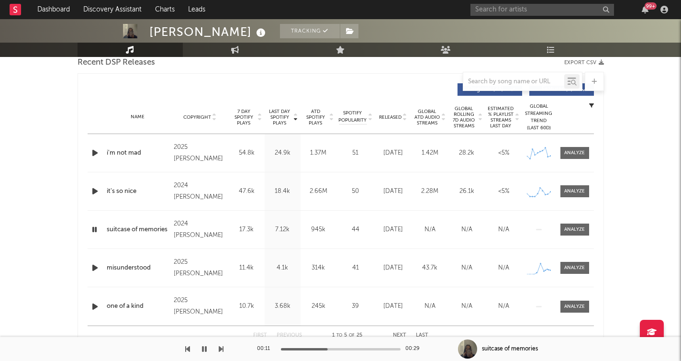
scroll to position [345, 0]
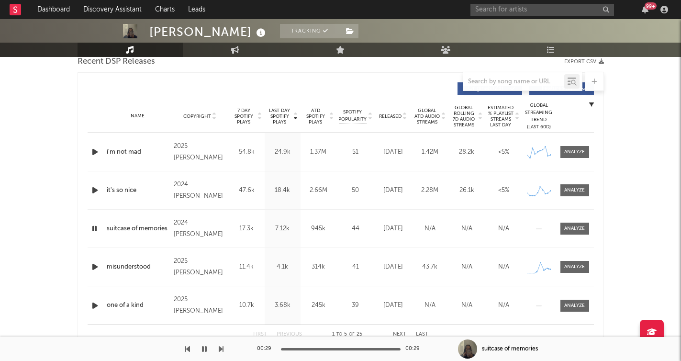
click at [95, 269] on icon "button" at bounding box center [95, 267] width 10 height 12
click at [97, 154] on icon "button" at bounding box center [95, 152] width 10 height 12
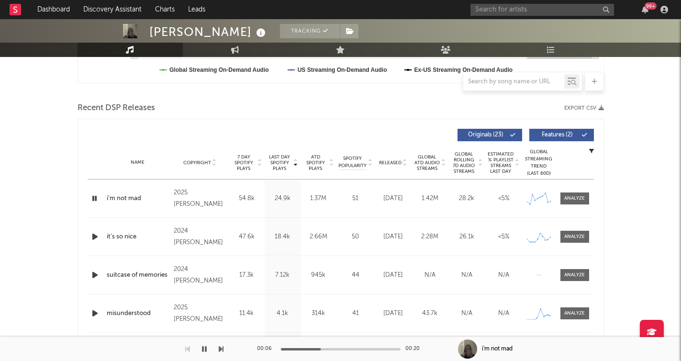
scroll to position [312, 0]
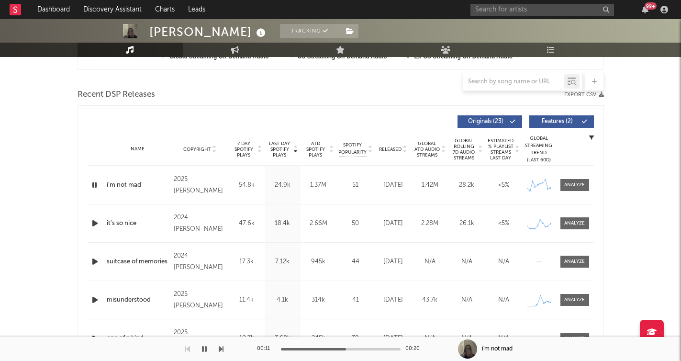
click at [92, 184] on icon "button" at bounding box center [94, 185] width 9 height 12
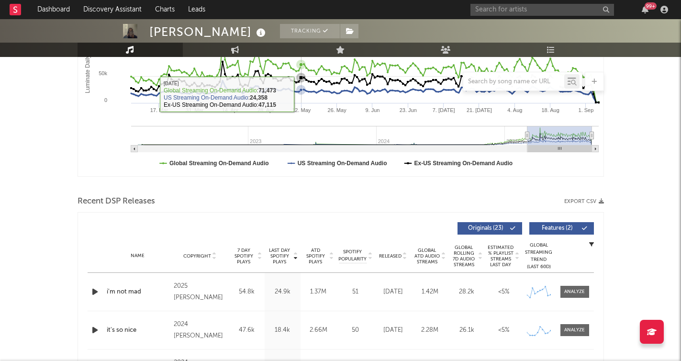
scroll to position [116, 0]
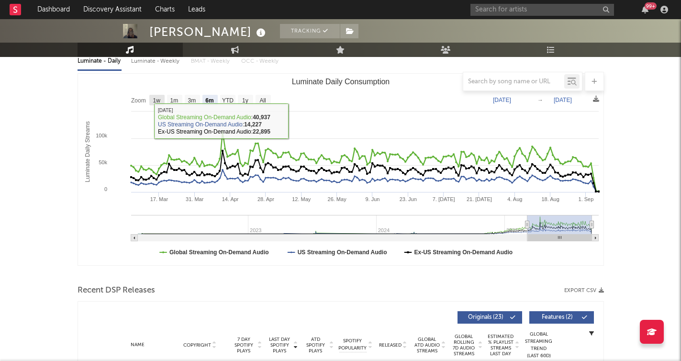
click at [160, 104] on rect "Luminate Daily Consumption" at bounding box center [156, 100] width 15 height 11
select select "1w"
type input "2025-08-31"
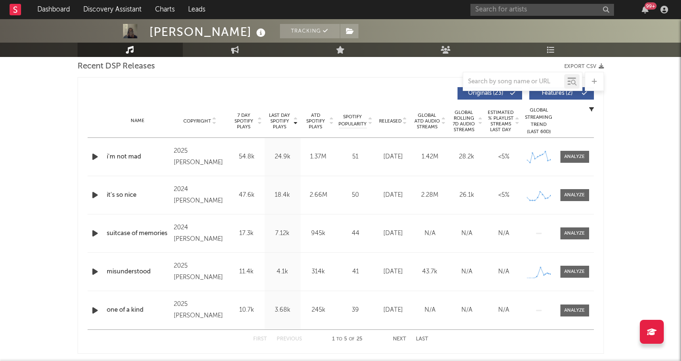
scroll to position [331, 0]
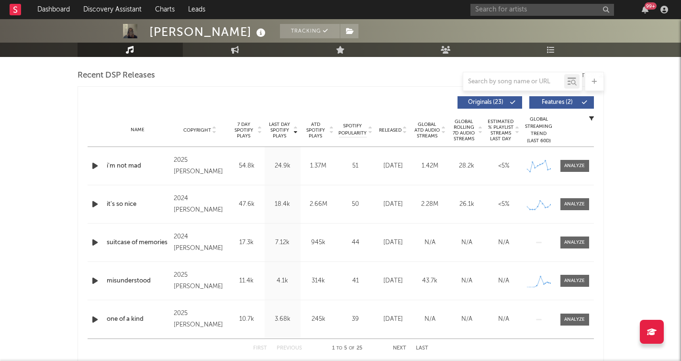
click at [94, 166] on icon "button" at bounding box center [95, 166] width 10 height 12
click at [94, 166] on icon "button" at bounding box center [94, 166] width 9 height 12
click at [91, 164] on icon "button" at bounding box center [95, 166] width 10 height 12
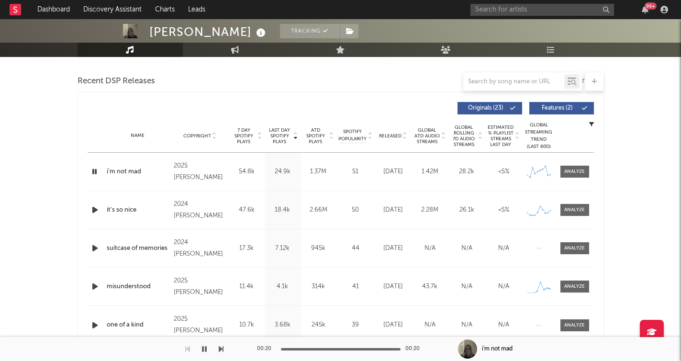
scroll to position [326, 0]
click at [94, 170] on icon "button" at bounding box center [94, 171] width 9 height 12
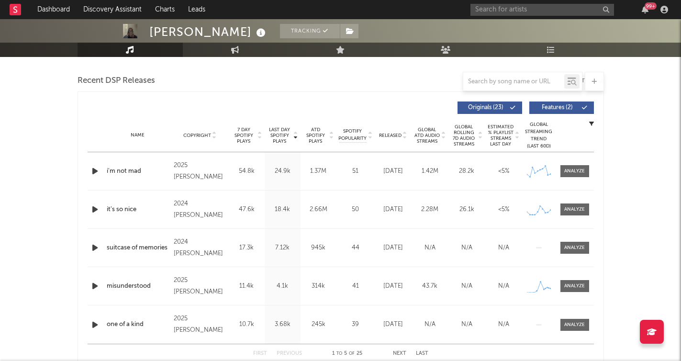
click at [94, 170] on icon "button" at bounding box center [95, 171] width 10 height 12
click at [94, 170] on icon "button" at bounding box center [94, 171] width 9 height 12
